Goal: Transaction & Acquisition: Purchase product/service

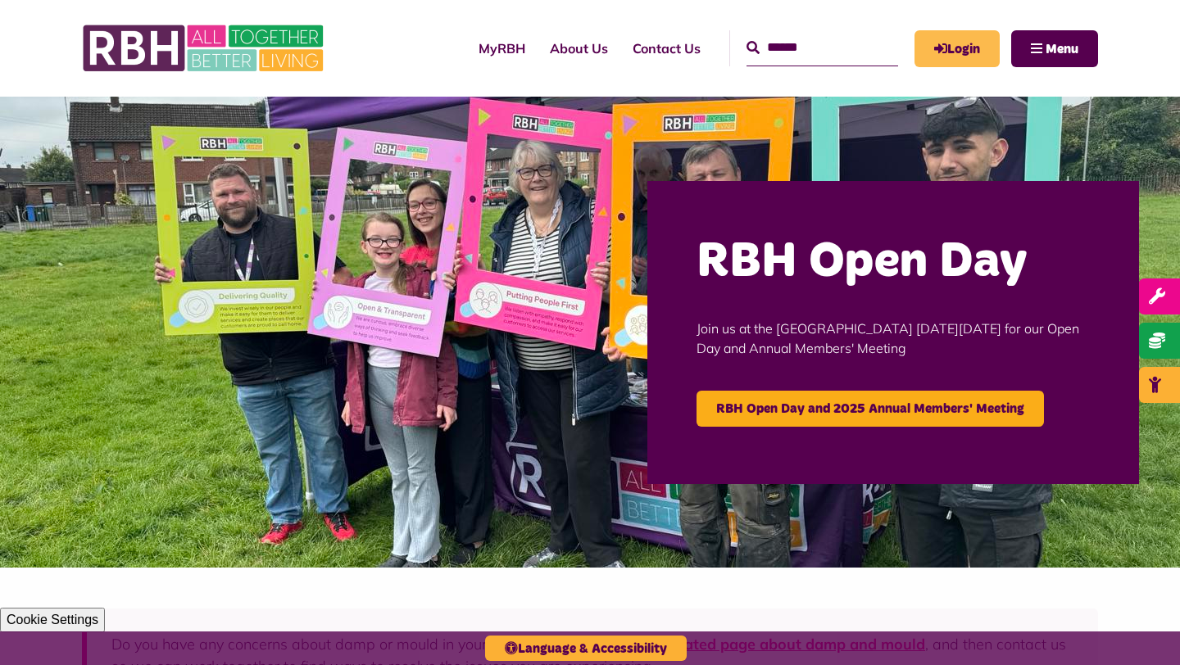
click at [933, 54] on link "Login" at bounding box center [957, 48] width 85 height 37
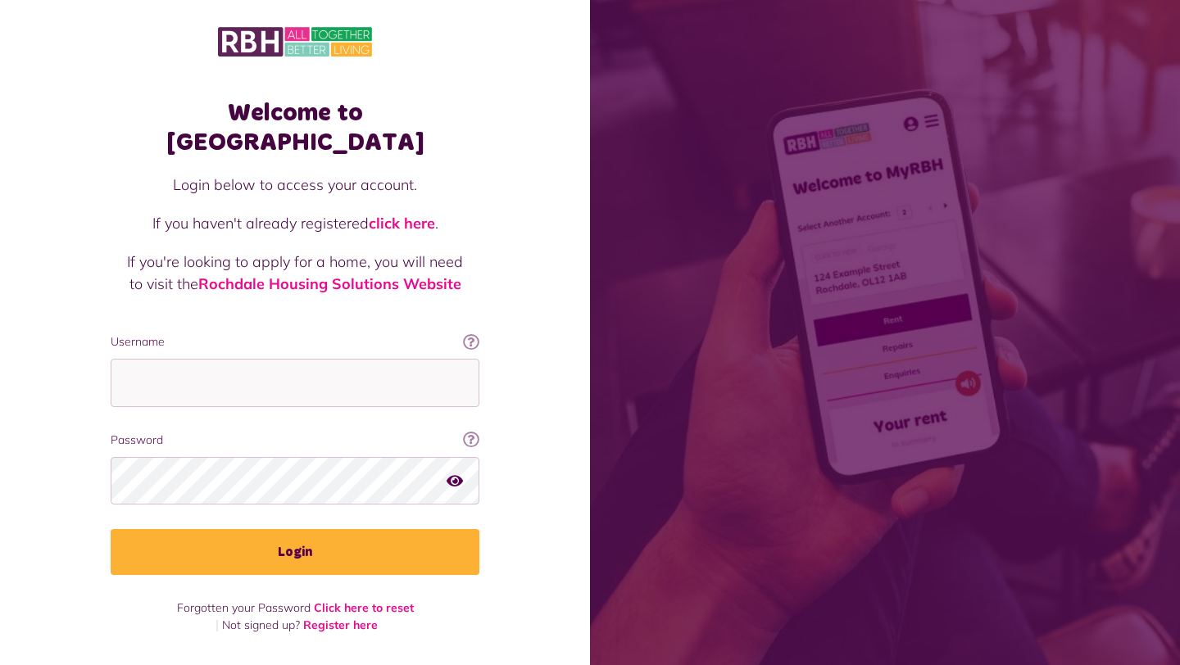
click at [368, 364] on input "Username" at bounding box center [295, 383] width 369 height 48
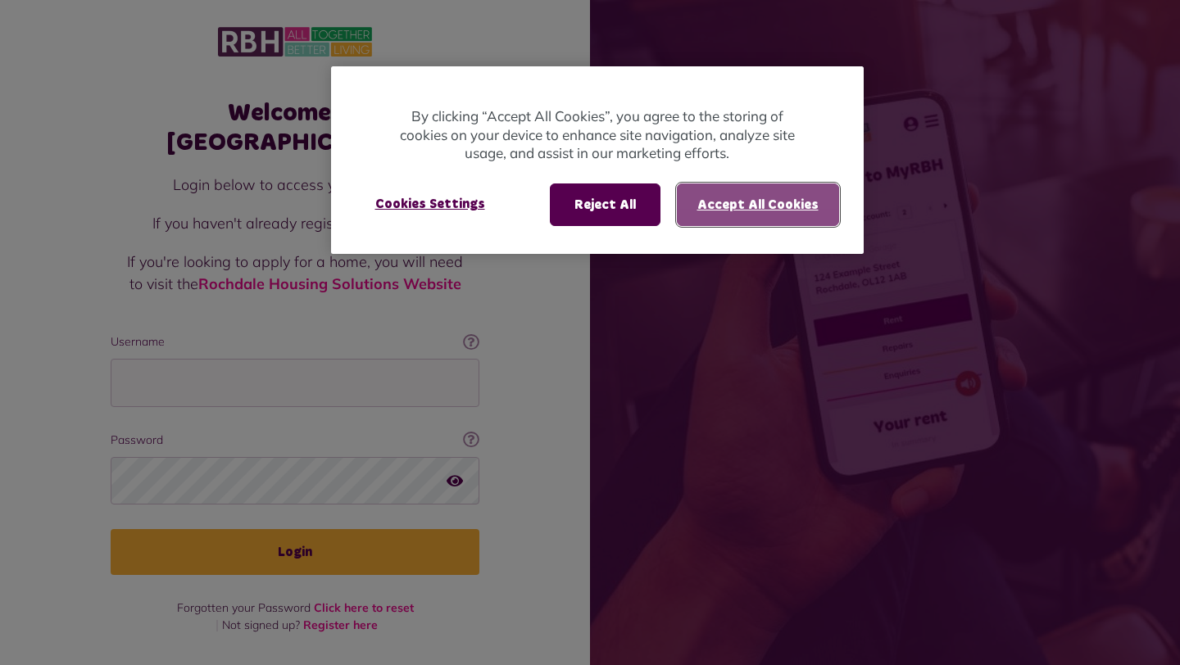
click at [752, 193] on button "Accept All Cookies" at bounding box center [758, 205] width 162 height 43
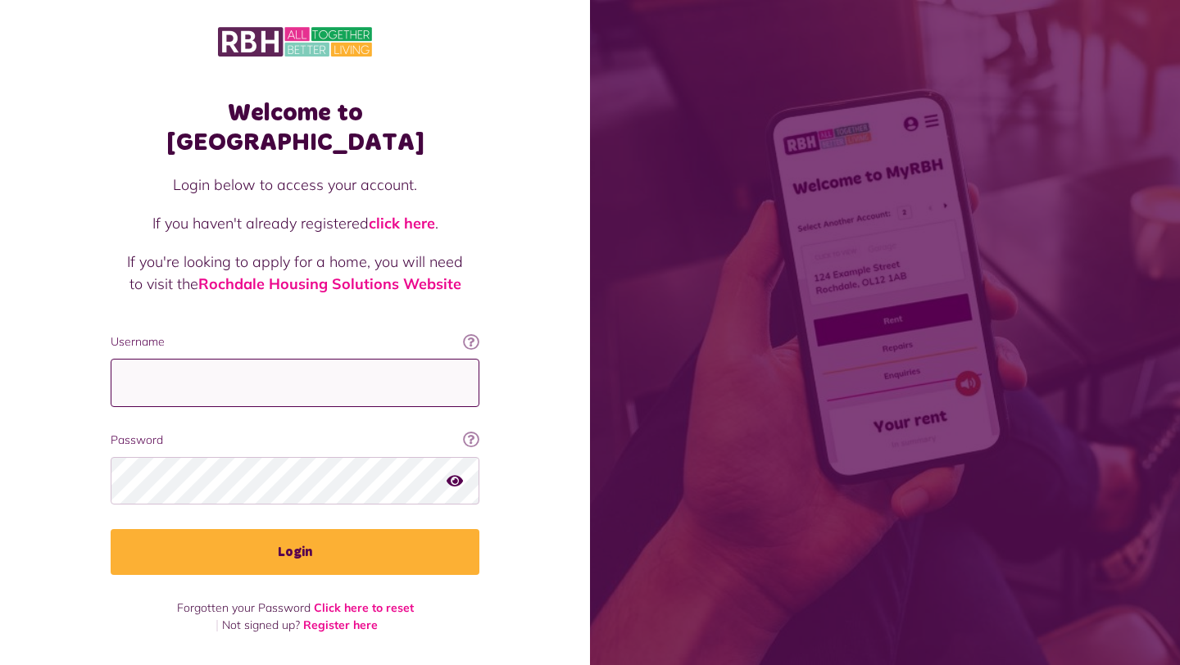
click at [274, 359] on input "Username" at bounding box center [295, 383] width 369 height 48
paste input "**********"
drag, startPoint x: 397, startPoint y: 356, endPoint x: 270, endPoint y: 349, distance: 127.2
click at [270, 359] on input "**********" at bounding box center [295, 383] width 369 height 48
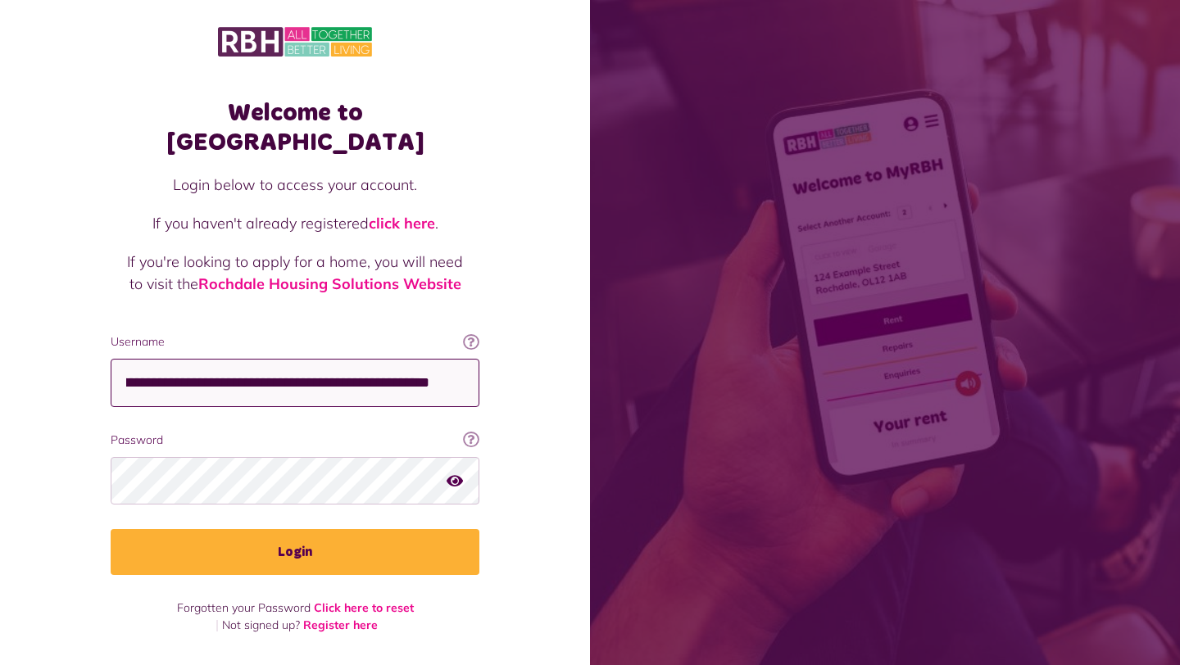
drag, startPoint x: 261, startPoint y: 352, endPoint x: 521, endPoint y: 374, distance: 261.5
click at [521, 374] on div "Welcome to MyRBH Login below to access your account. If you haven't already reg…" at bounding box center [295, 329] width 590 height 659
type input "**********"
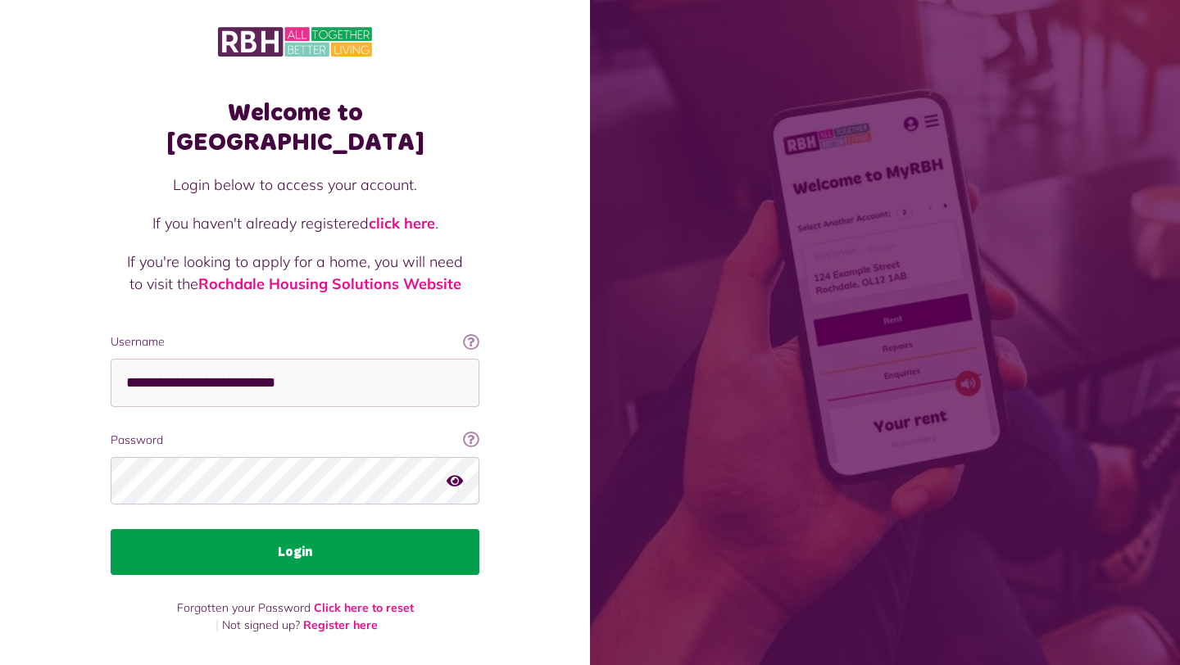
click at [315, 529] on button "Login" at bounding box center [295, 552] width 369 height 46
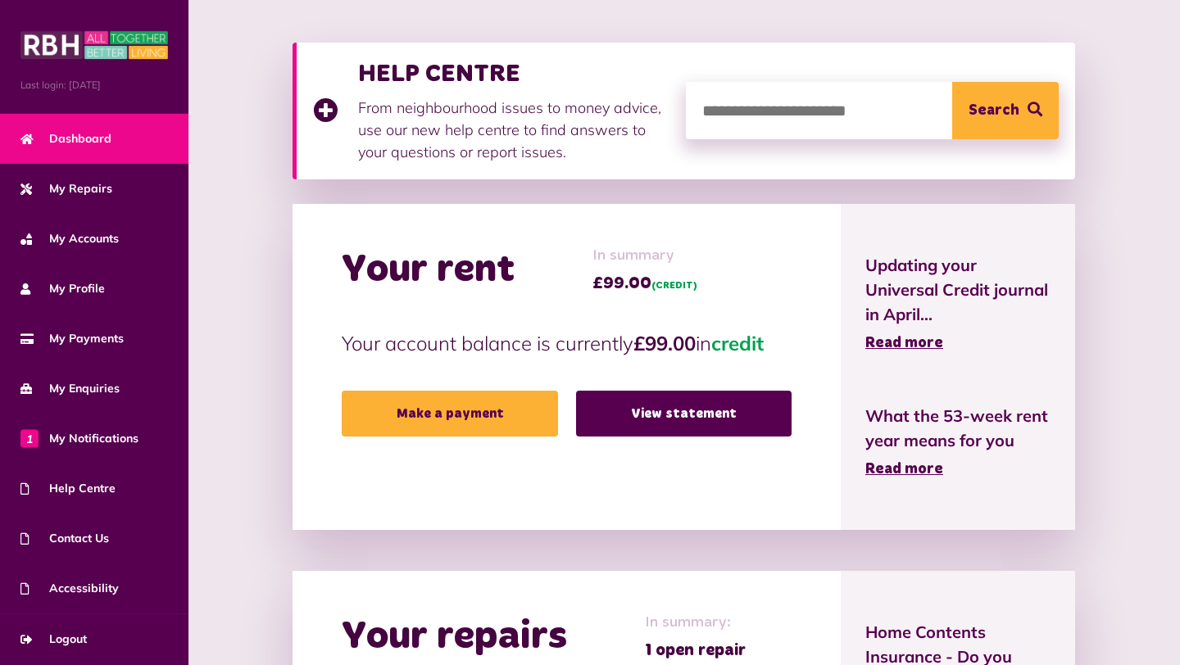
scroll to position [266, 0]
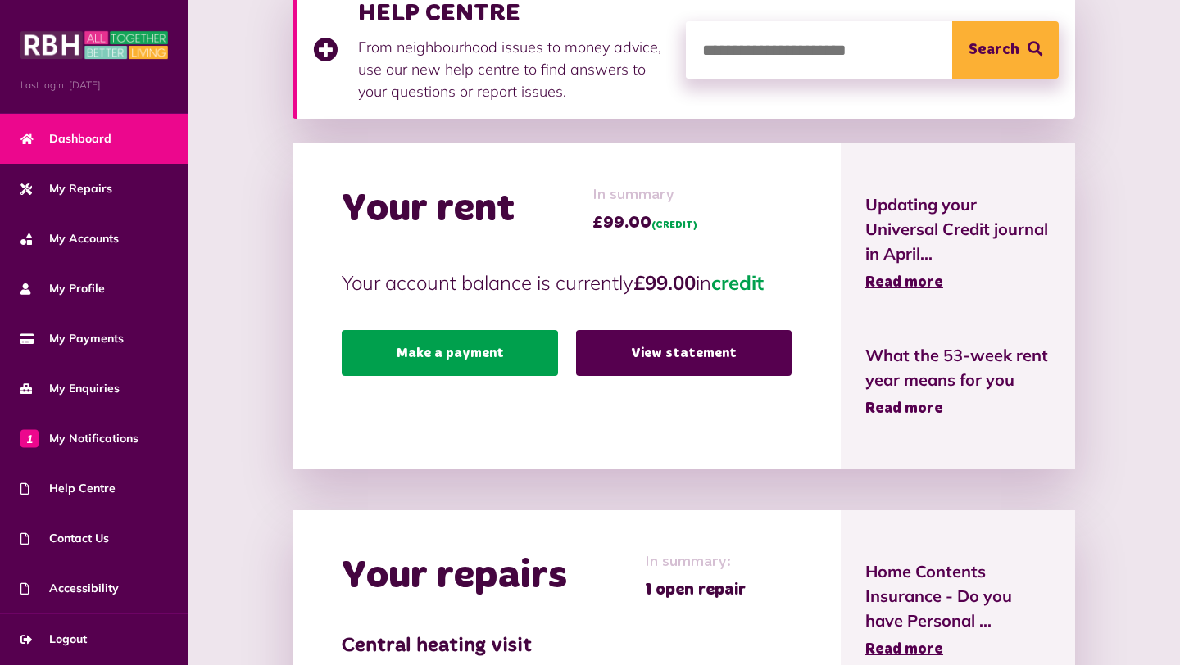
click at [482, 367] on link "Make a payment" at bounding box center [450, 353] width 216 height 46
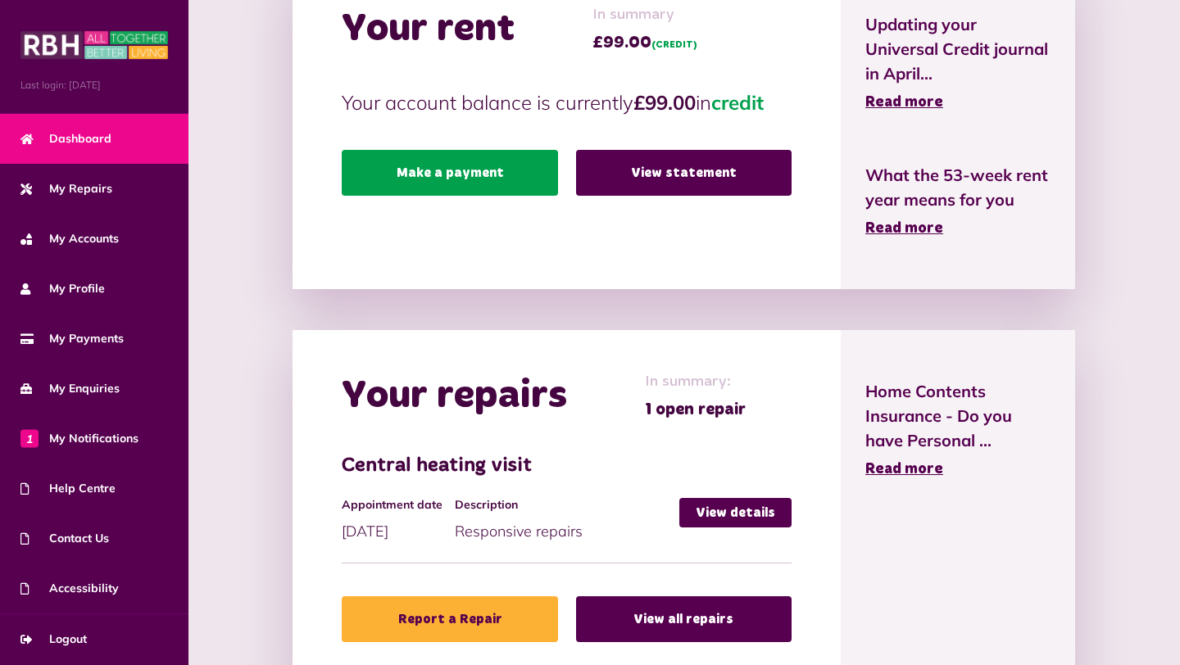
scroll to position [448, 0]
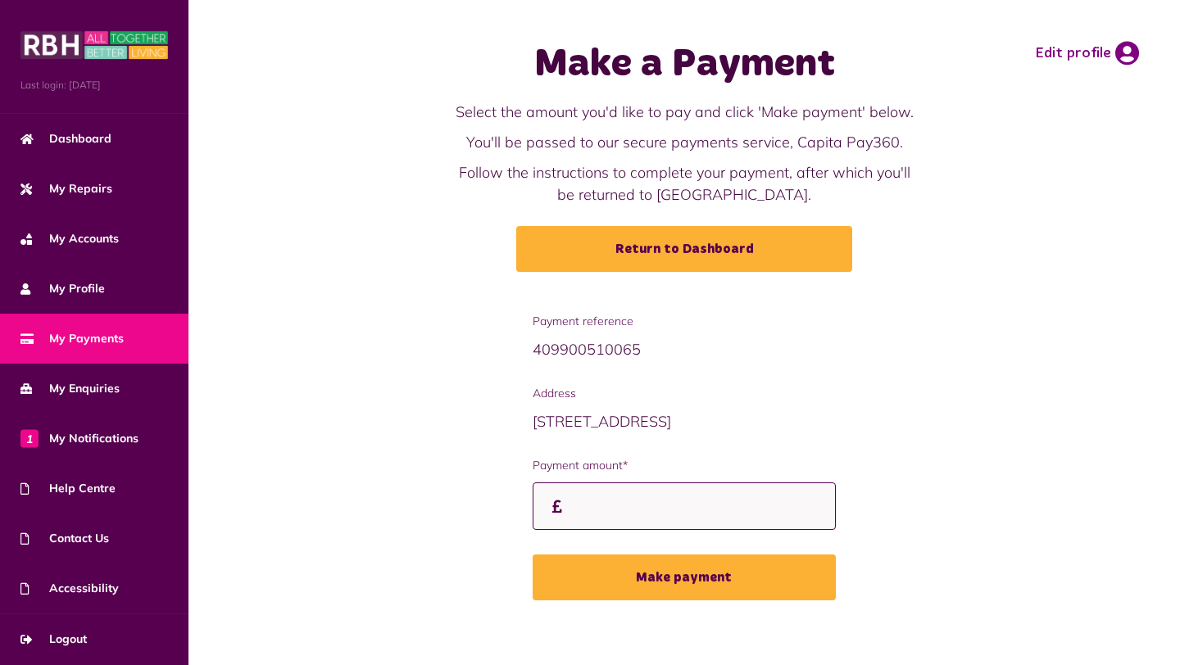
click at [627, 515] on input "Payment amount*" at bounding box center [684, 507] width 303 height 48
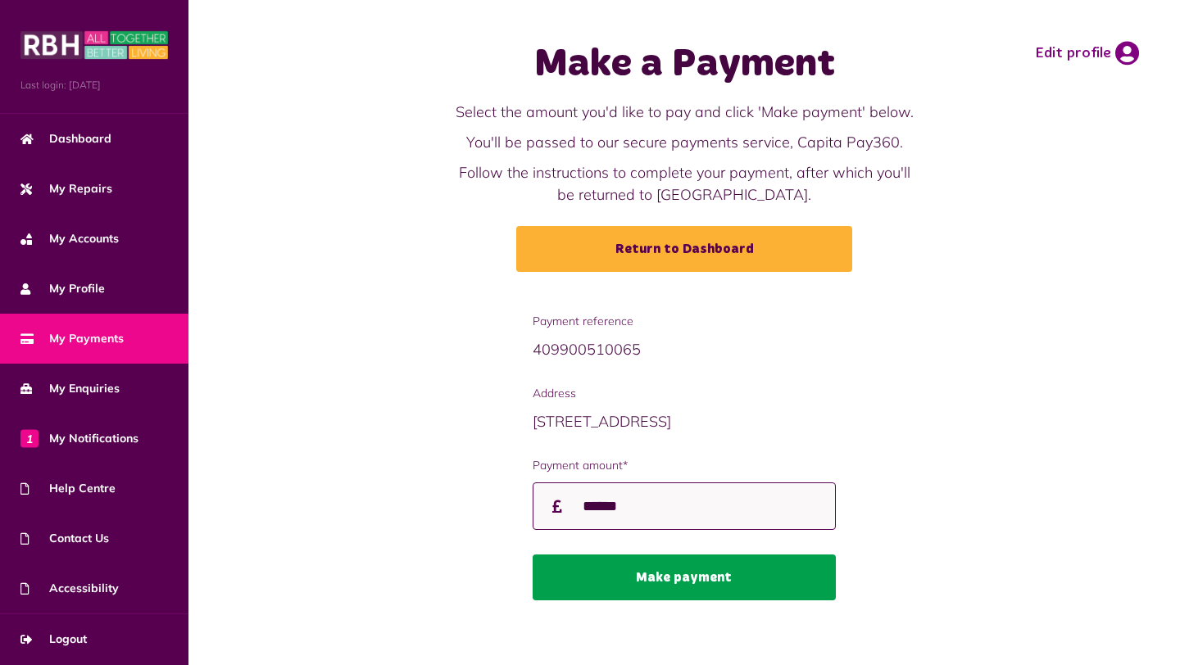
type input "******"
click at [746, 592] on button "Make payment" at bounding box center [684, 578] width 303 height 46
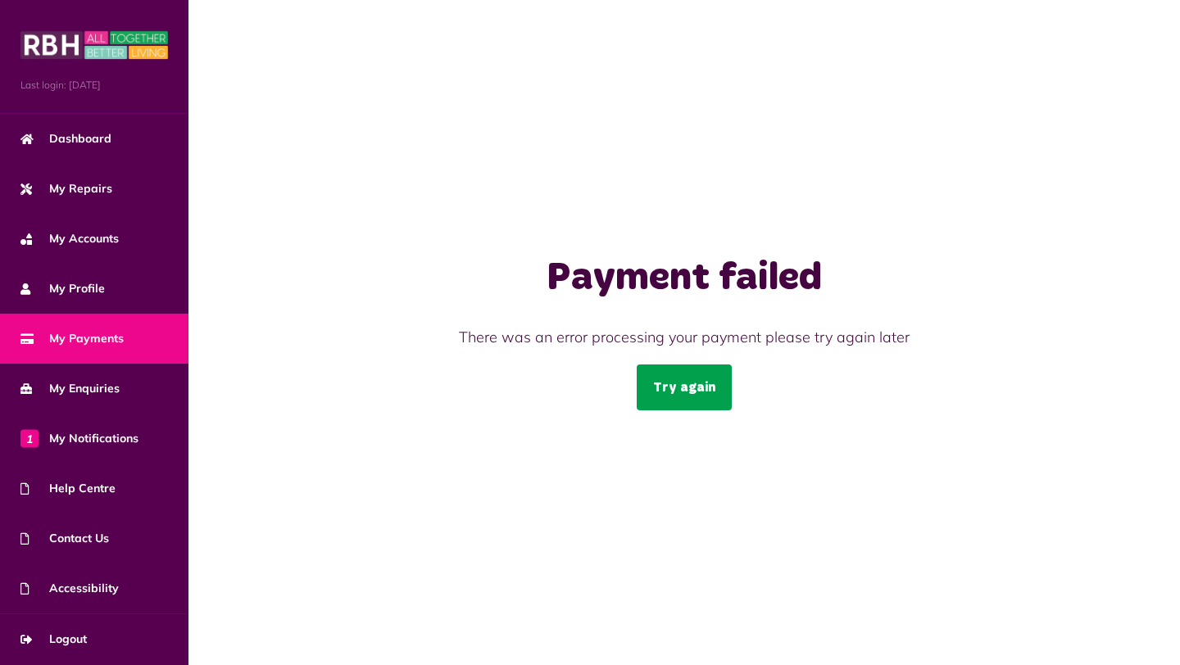
click at [643, 390] on link "Try again" at bounding box center [684, 388] width 95 height 46
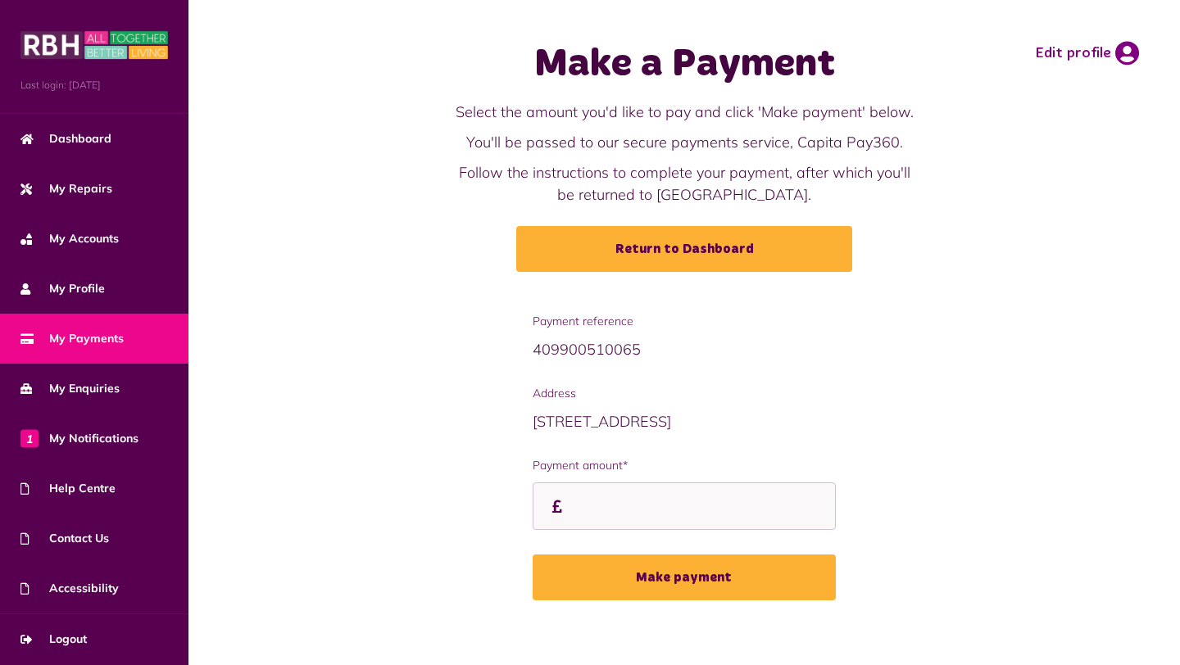
click at [629, 536] on form "Payment reference 409900510065 Address 51 St Anns Road OL16 5AB (CUR) Payment a…" at bounding box center [684, 457] width 303 height 288
click at [589, 515] on input "Payment amount*" at bounding box center [684, 507] width 303 height 48
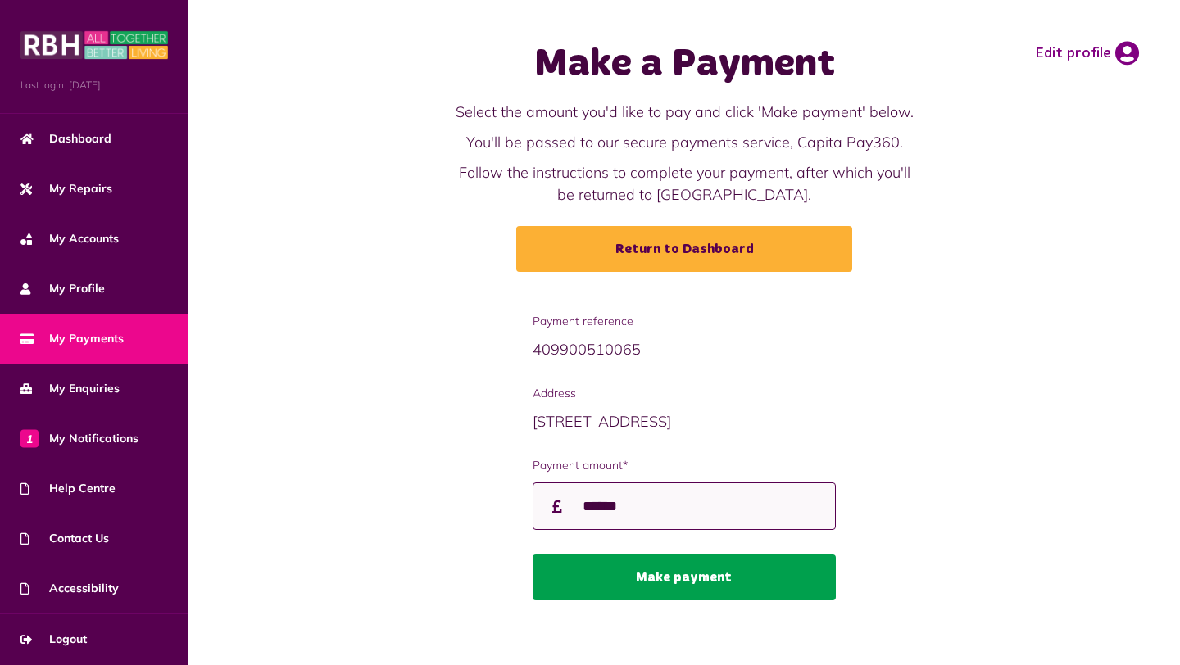
type input "******"
click at [630, 574] on button "Make payment" at bounding box center [684, 578] width 303 height 46
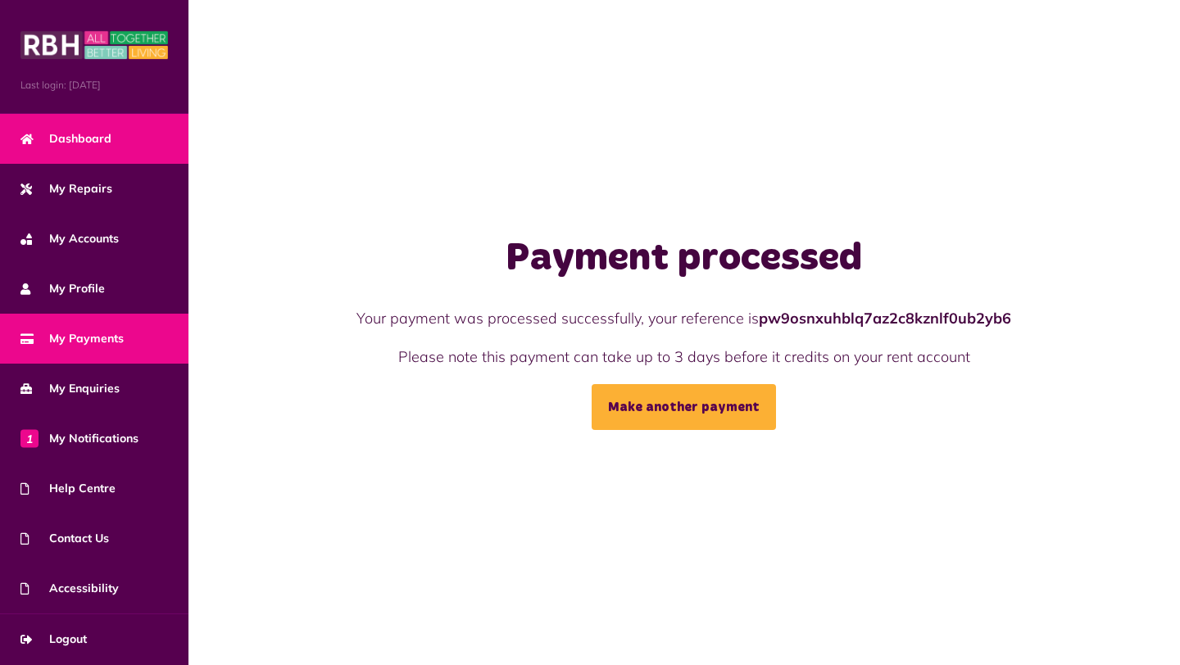
click at [101, 142] on span "Dashboard" at bounding box center [65, 138] width 91 height 17
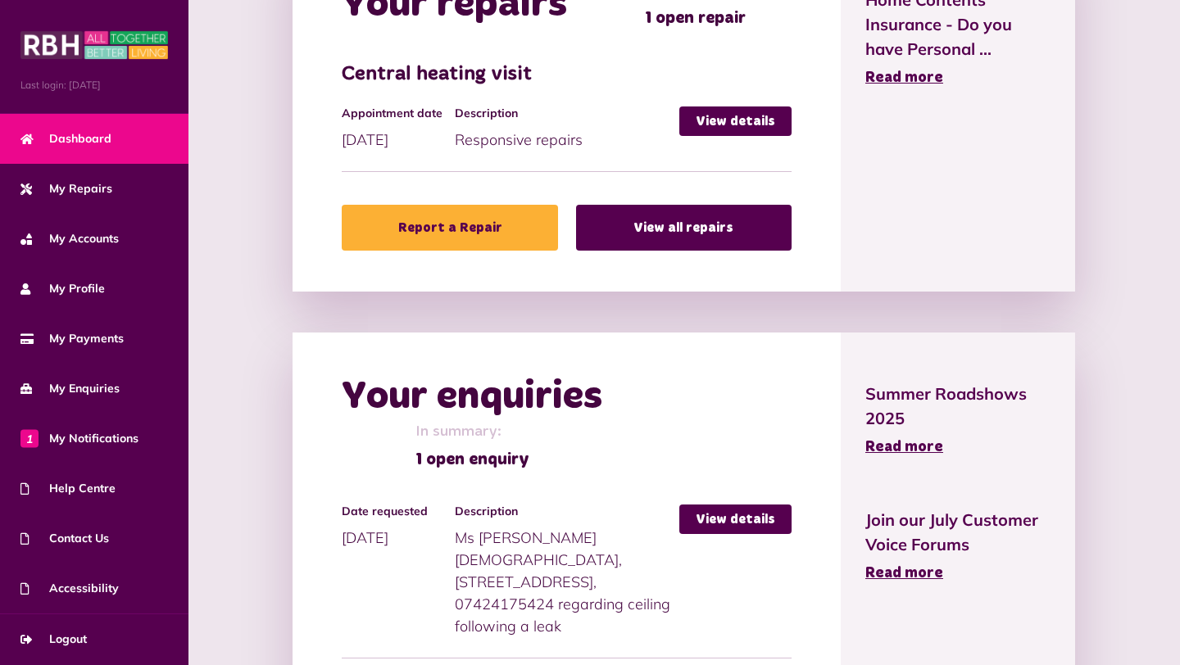
scroll to position [907, 0]
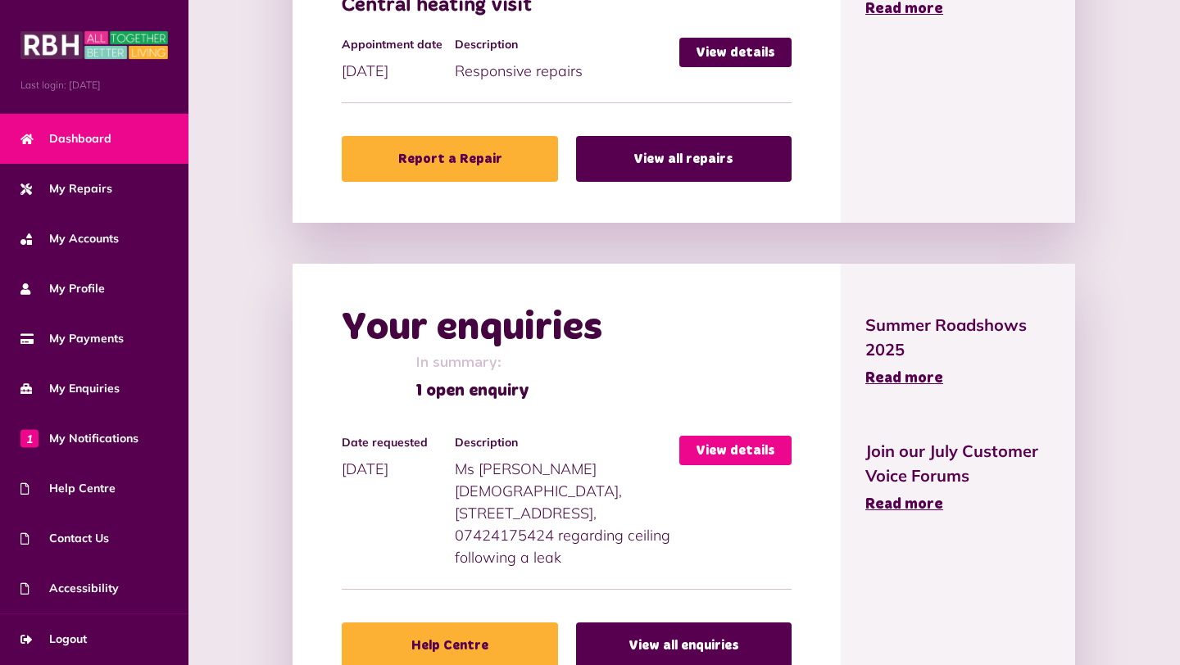
click at [752, 436] on link "View details" at bounding box center [735, 451] width 112 height 30
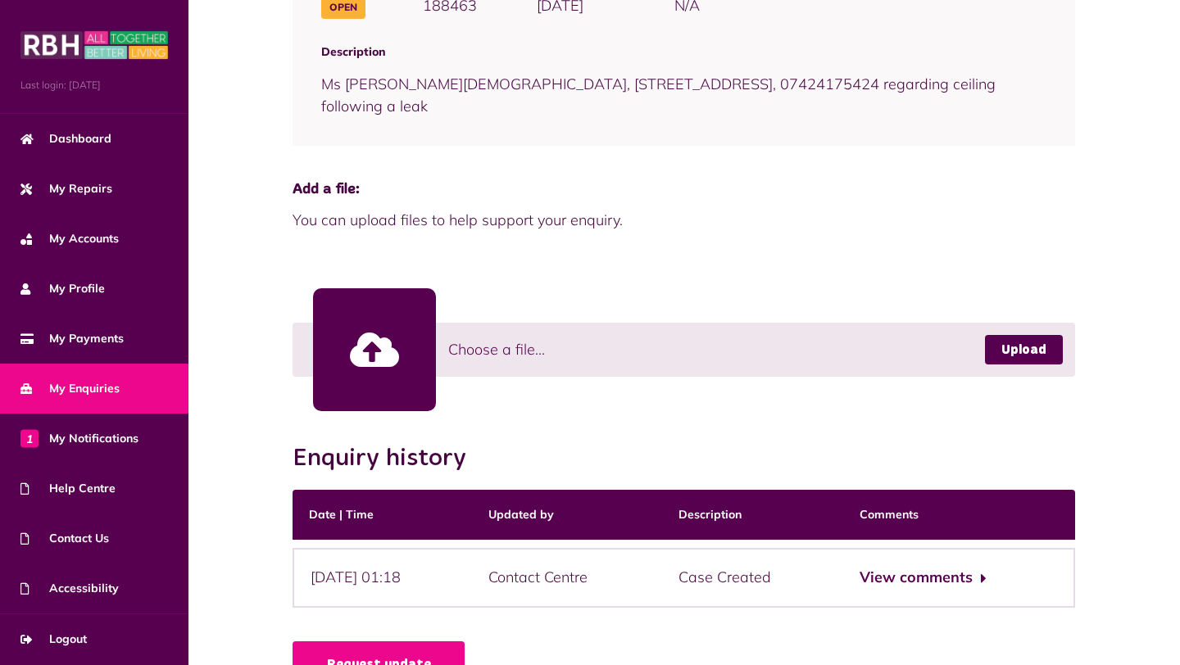
scroll to position [304, 0]
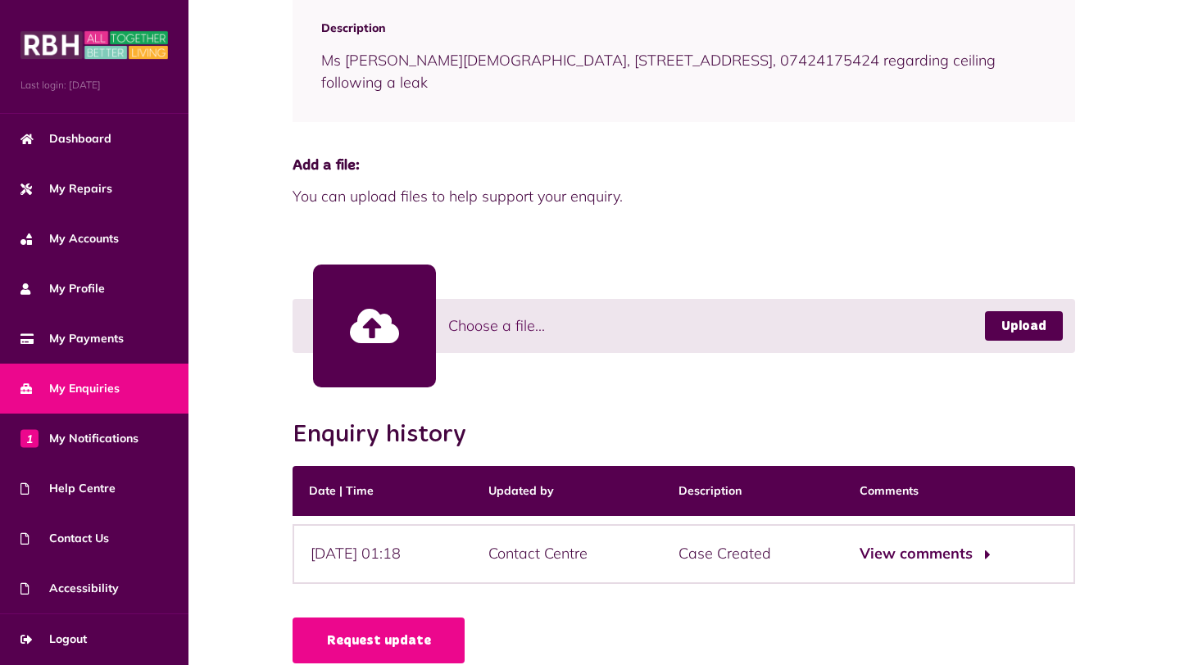
click at [927, 543] on button "View comments" at bounding box center [923, 555] width 127 height 24
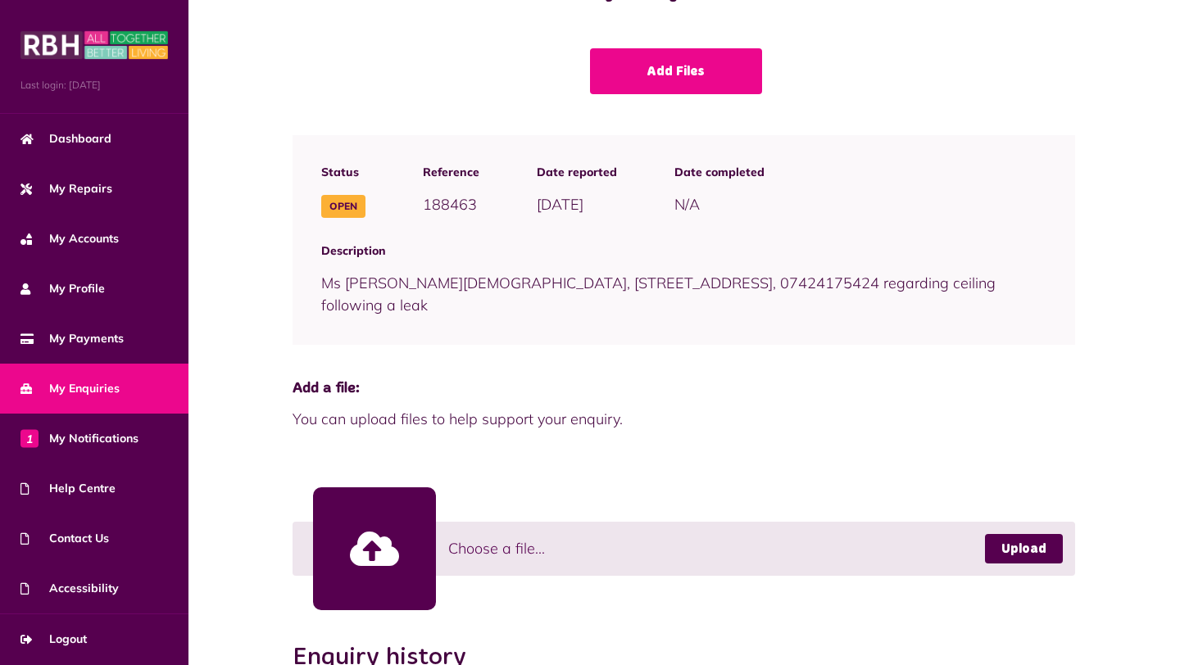
scroll to position [70, 0]
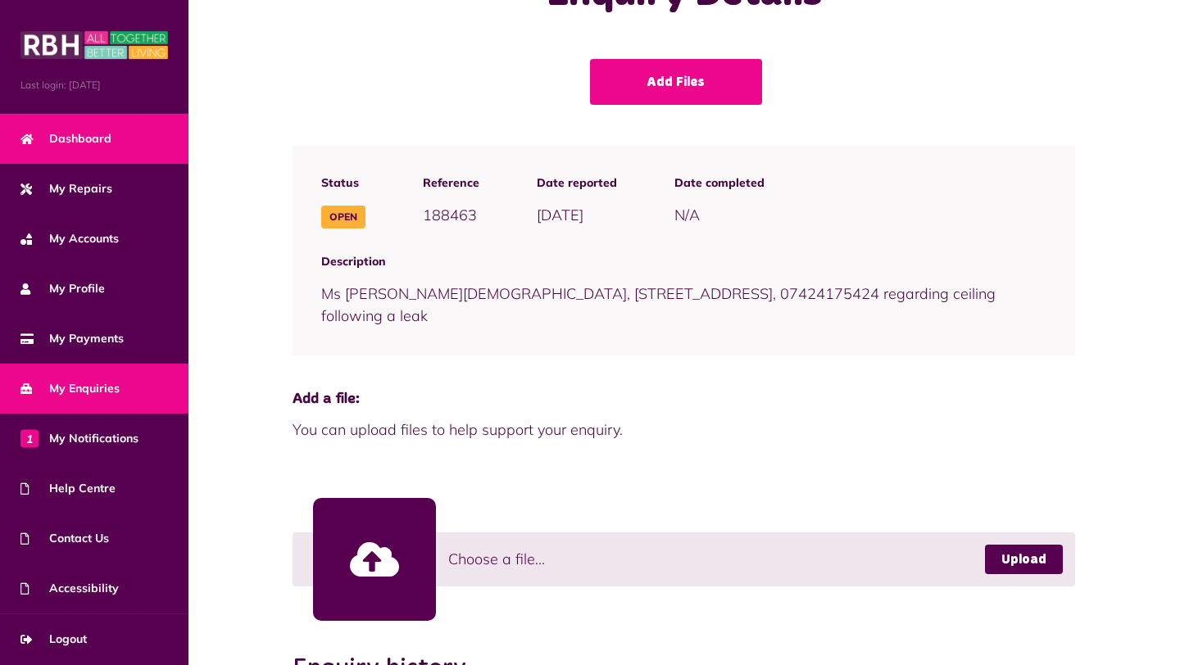
click at [120, 137] on link "Dashboard" at bounding box center [94, 139] width 188 height 50
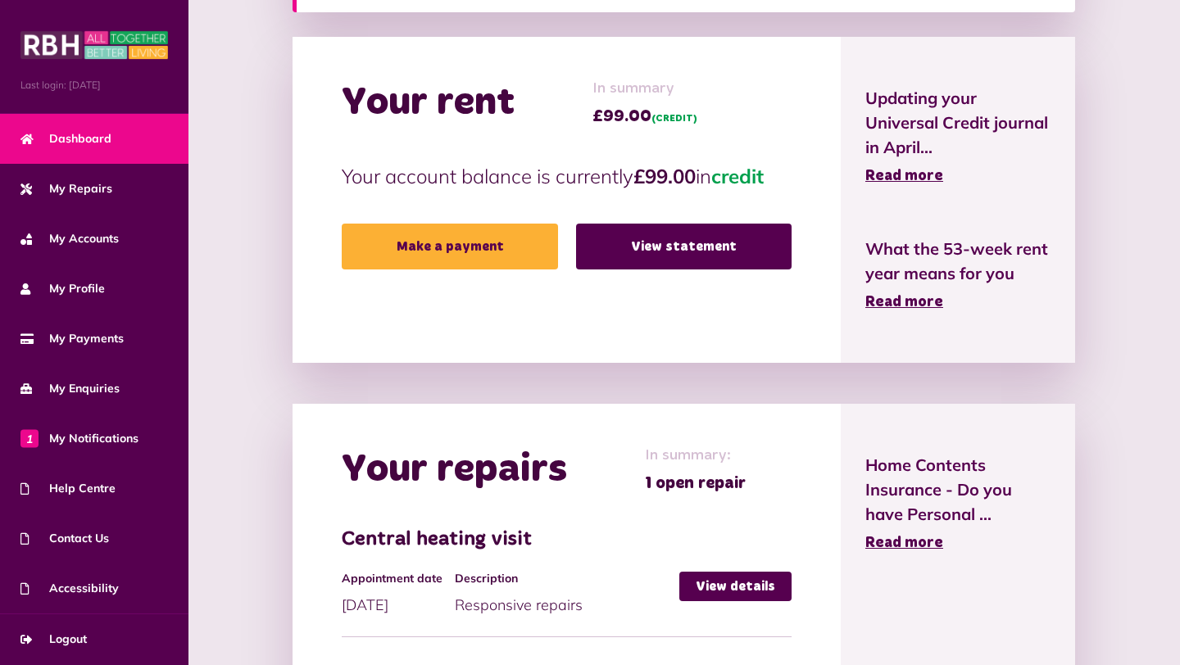
scroll to position [456, 0]
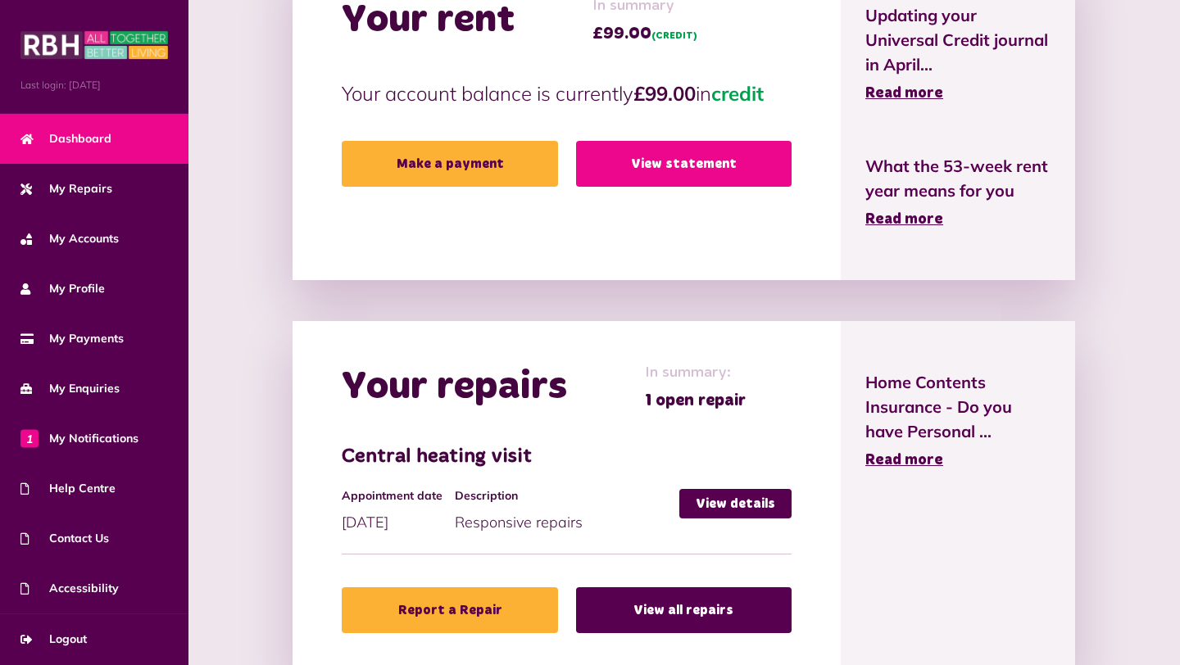
click at [666, 155] on link "View statement" at bounding box center [684, 164] width 216 height 46
